Goal: Task Accomplishment & Management: Complete application form

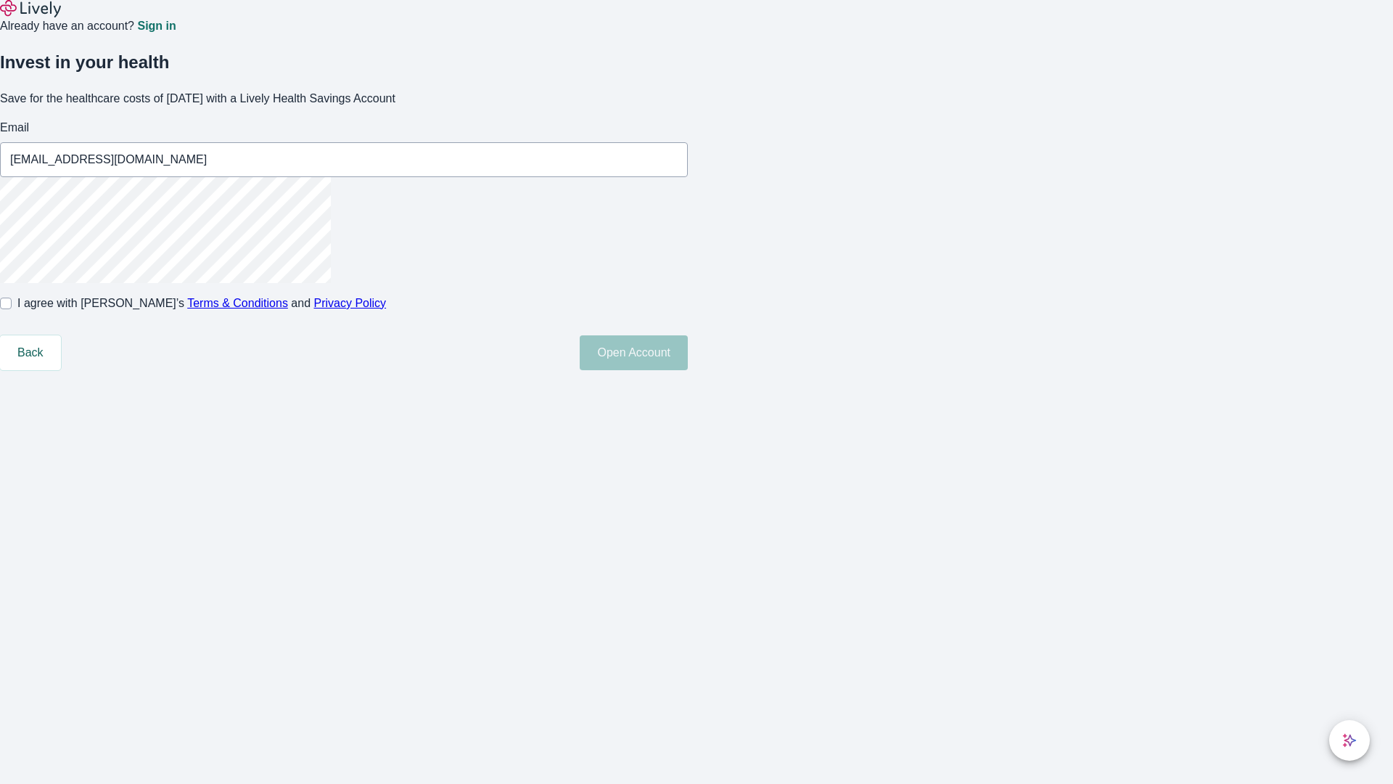
click at [12, 309] on input "I agree with Lively’s Terms & Conditions and Privacy Policy" at bounding box center [6, 304] width 12 height 12
checkbox input "true"
click at [688, 370] on button "Open Account" at bounding box center [634, 352] width 108 height 35
type input "[EMAIL_ADDRESS][DOMAIN_NAME]"
click at [12, 309] on input "I agree with Lively’s Terms & Conditions and Privacy Policy" at bounding box center [6, 304] width 12 height 12
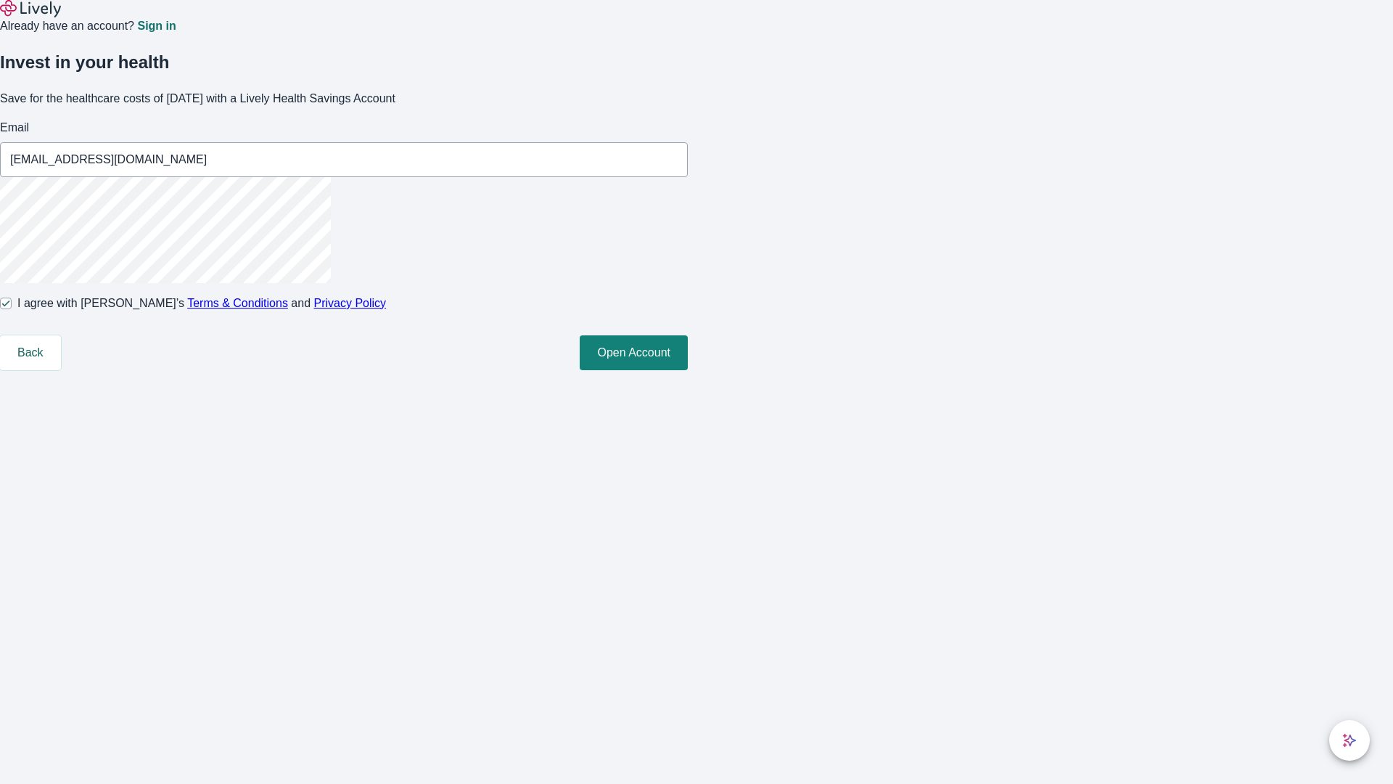
checkbox input "false"
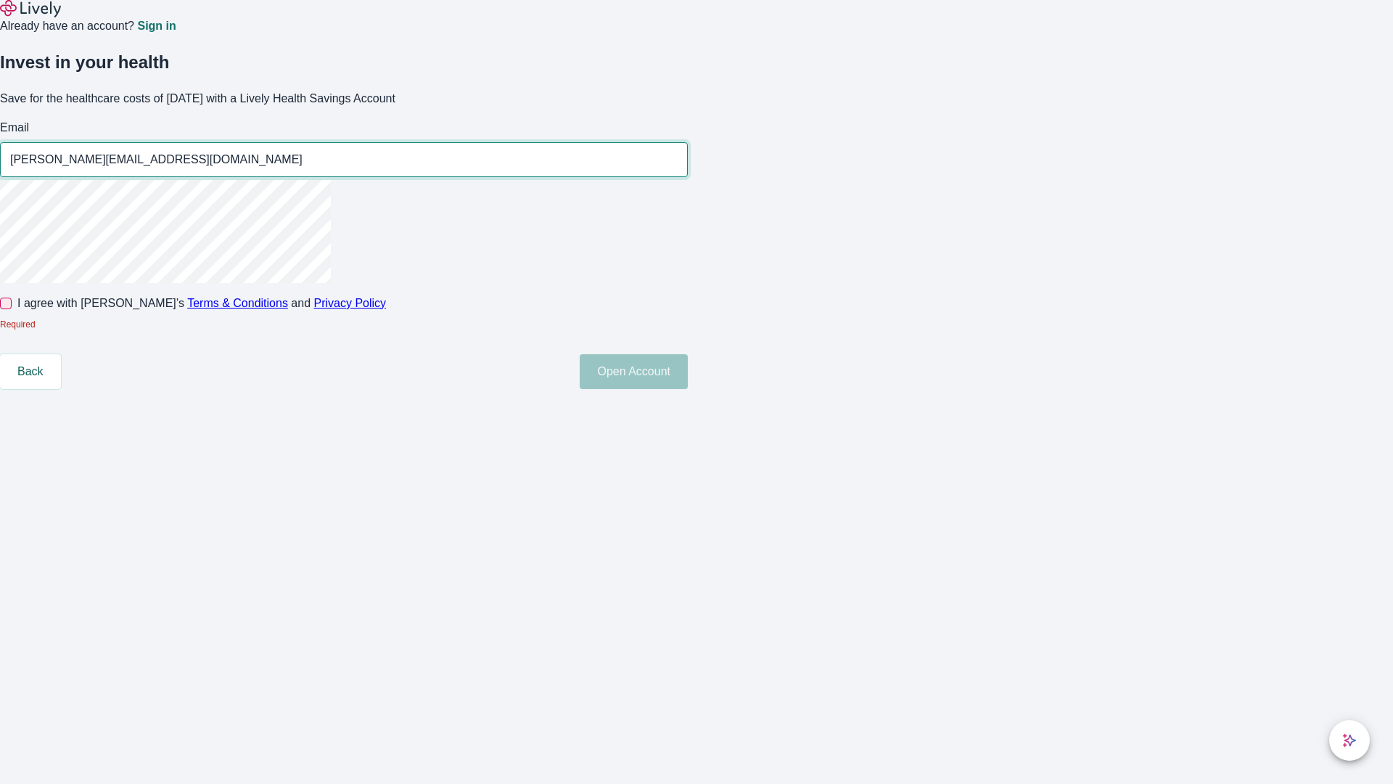
type input "[PERSON_NAME][EMAIL_ADDRESS][DOMAIN_NAME]"
click at [12, 309] on input "I agree with Lively’s Terms & Conditions and Privacy Policy" at bounding box center [6, 304] width 12 height 12
checkbox input "true"
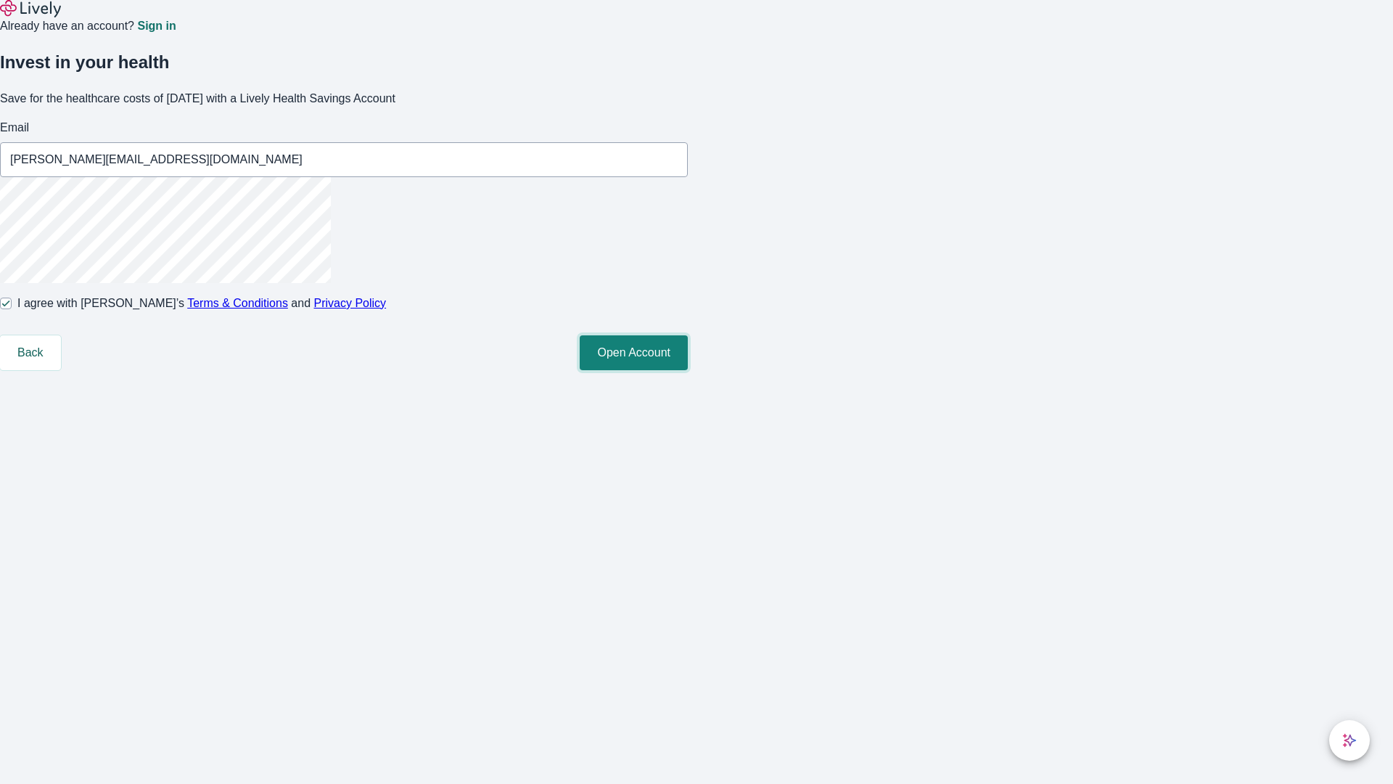
click at [688, 370] on button "Open Account" at bounding box center [634, 352] width 108 height 35
